Goal: Feedback & Contribution: Leave review/rating

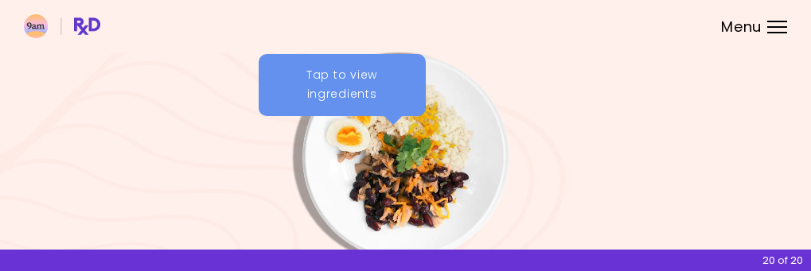
click at [353, 80] on div "Tap to view ingredients" at bounding box center [342, 85] width 167 height 62
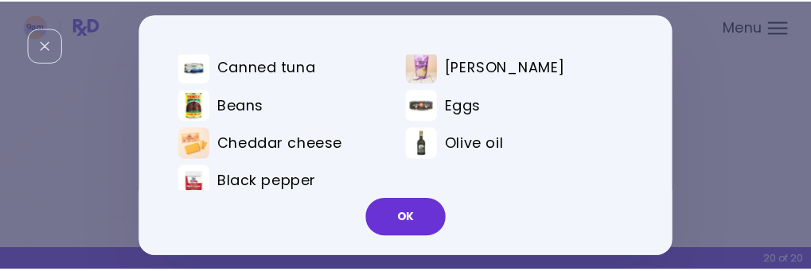
scroll to position [68, 0]
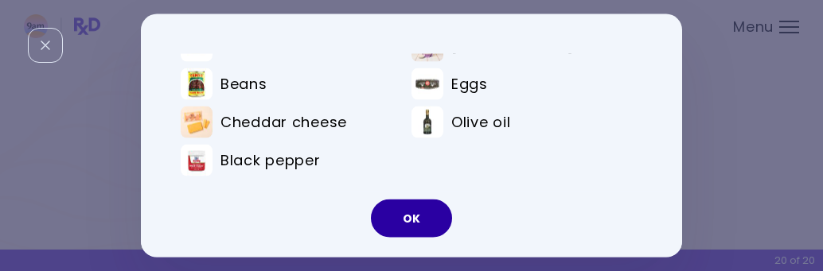
click at [398, 208] on button "OK" at bounding box center [411, 219] width 81 height 38
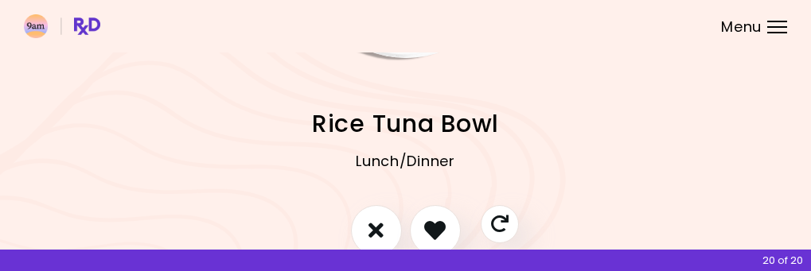
scroll to position [282, 0]
